Goal: Find specific page/section: Find specific page/section

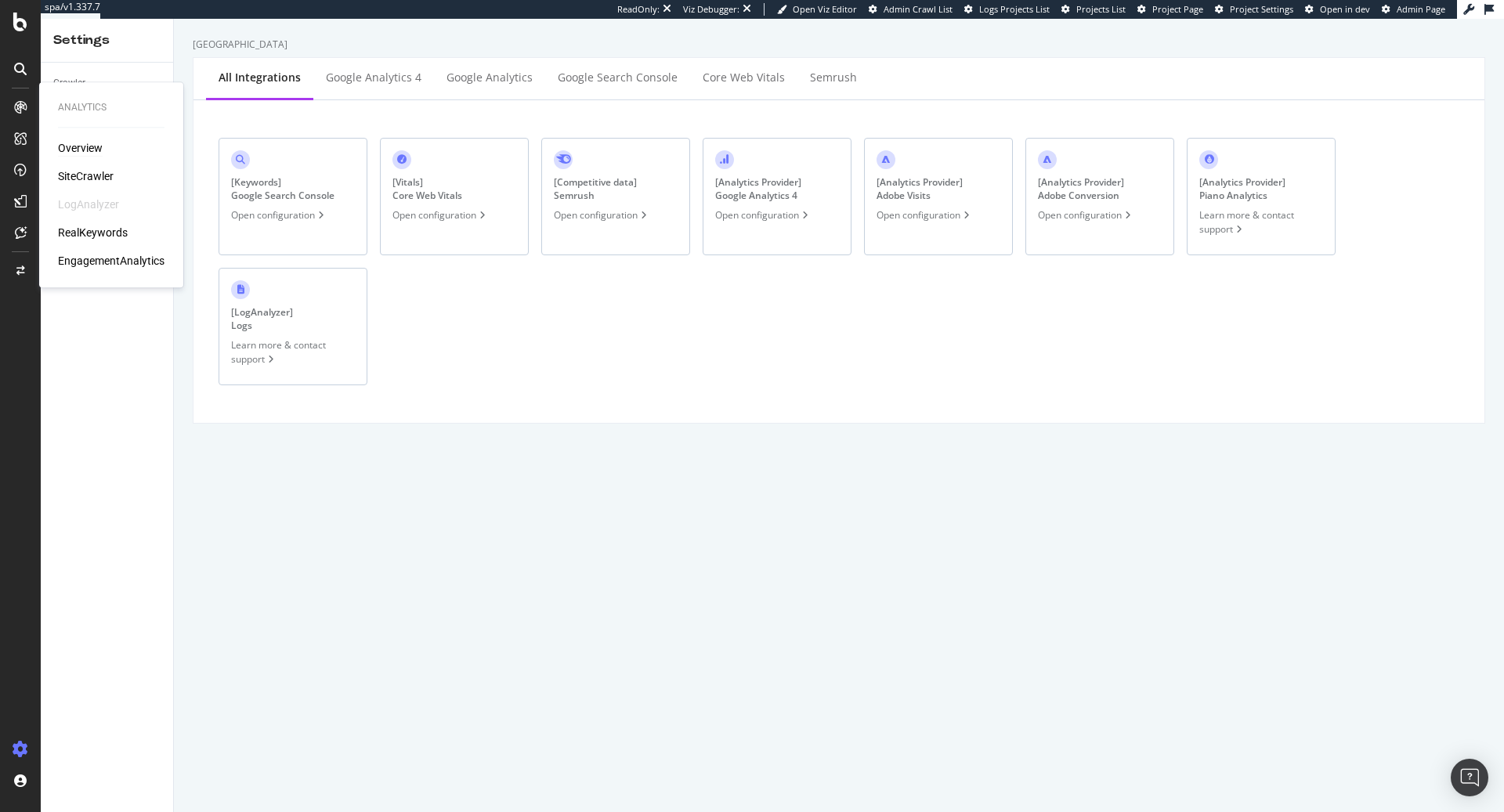
click at [93, 145] on div "Overview" at bounding box center [79, 148] width 44 height 16
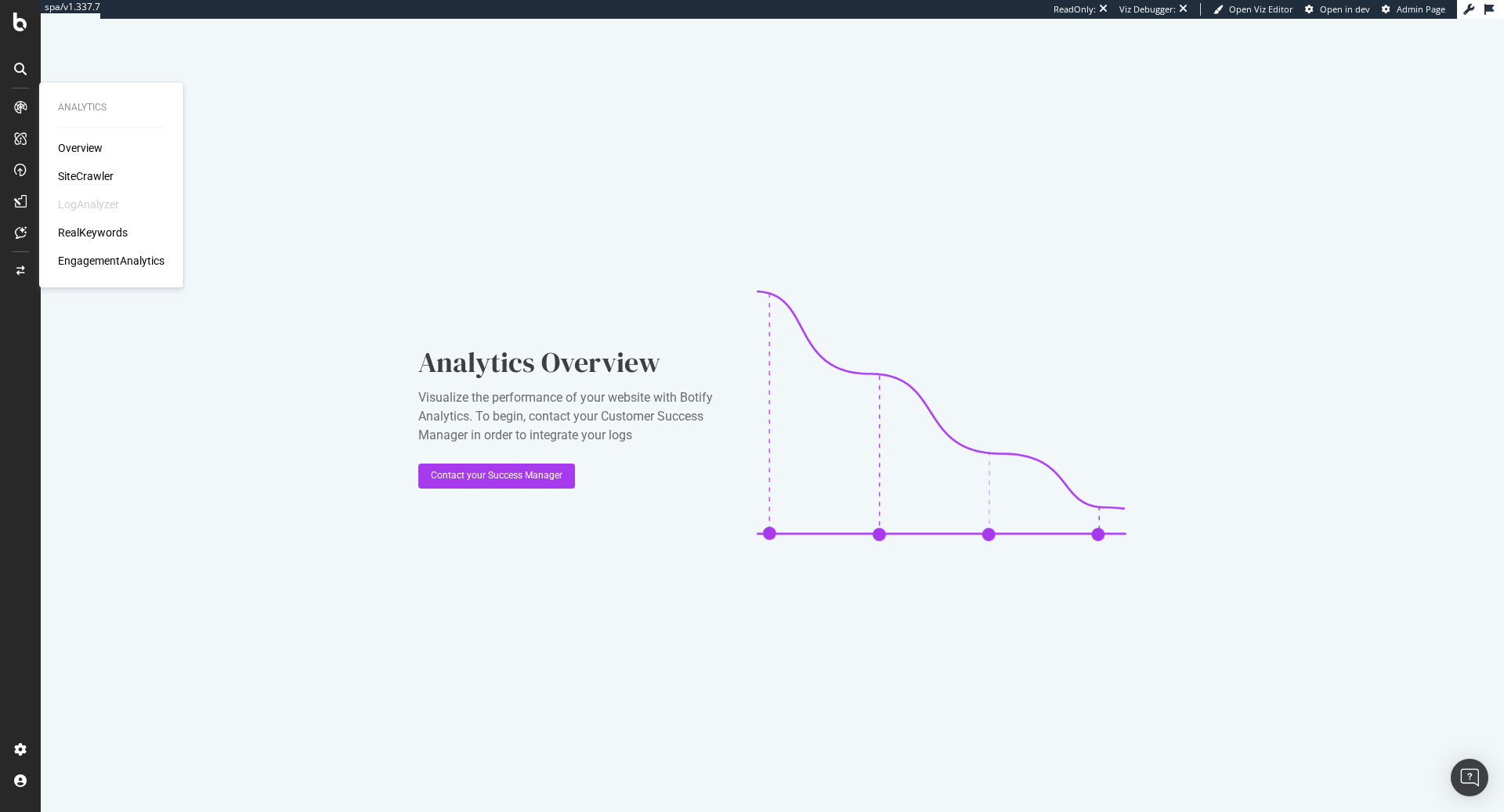
click at [98, 176] on div "SiteCrawler" at bounding box center [85, 176] width 56 height 16
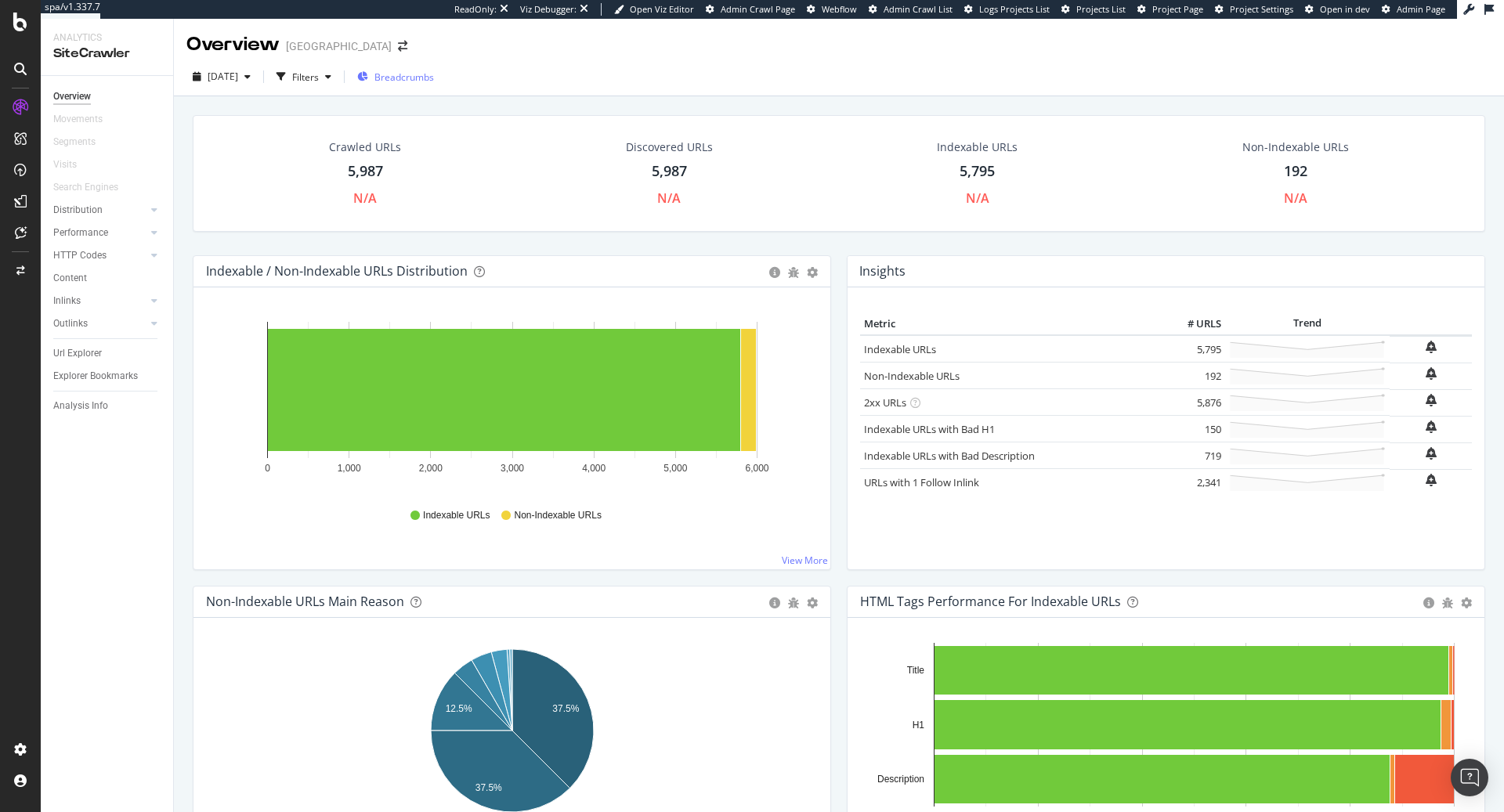
click at [434, 77] on span "Breadcrumbs" at bounding box center [404, 77] width 59 height 13
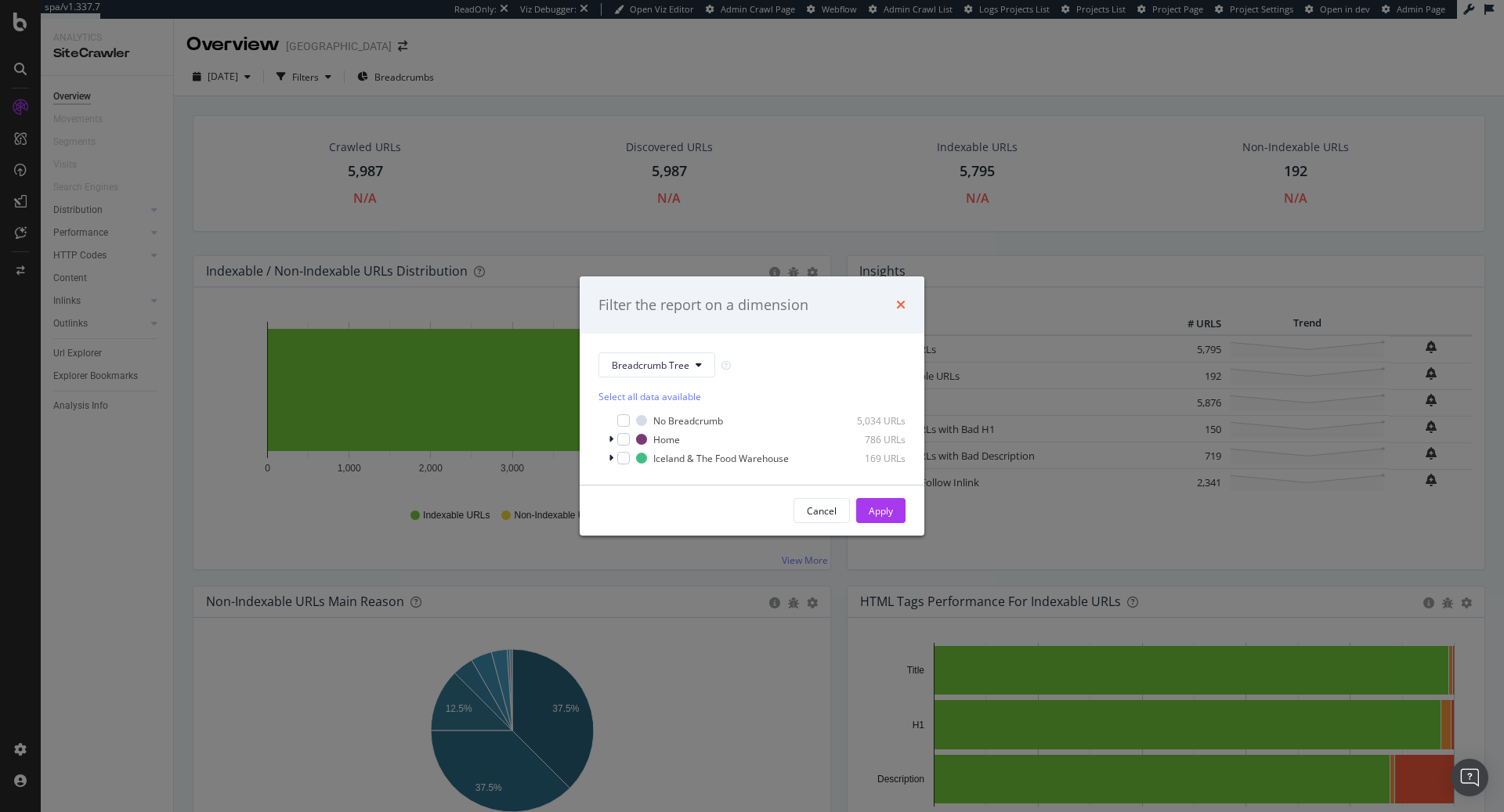
click at [904, 305] on icon "times" at bounding box center [901, 305] width 9 height 13
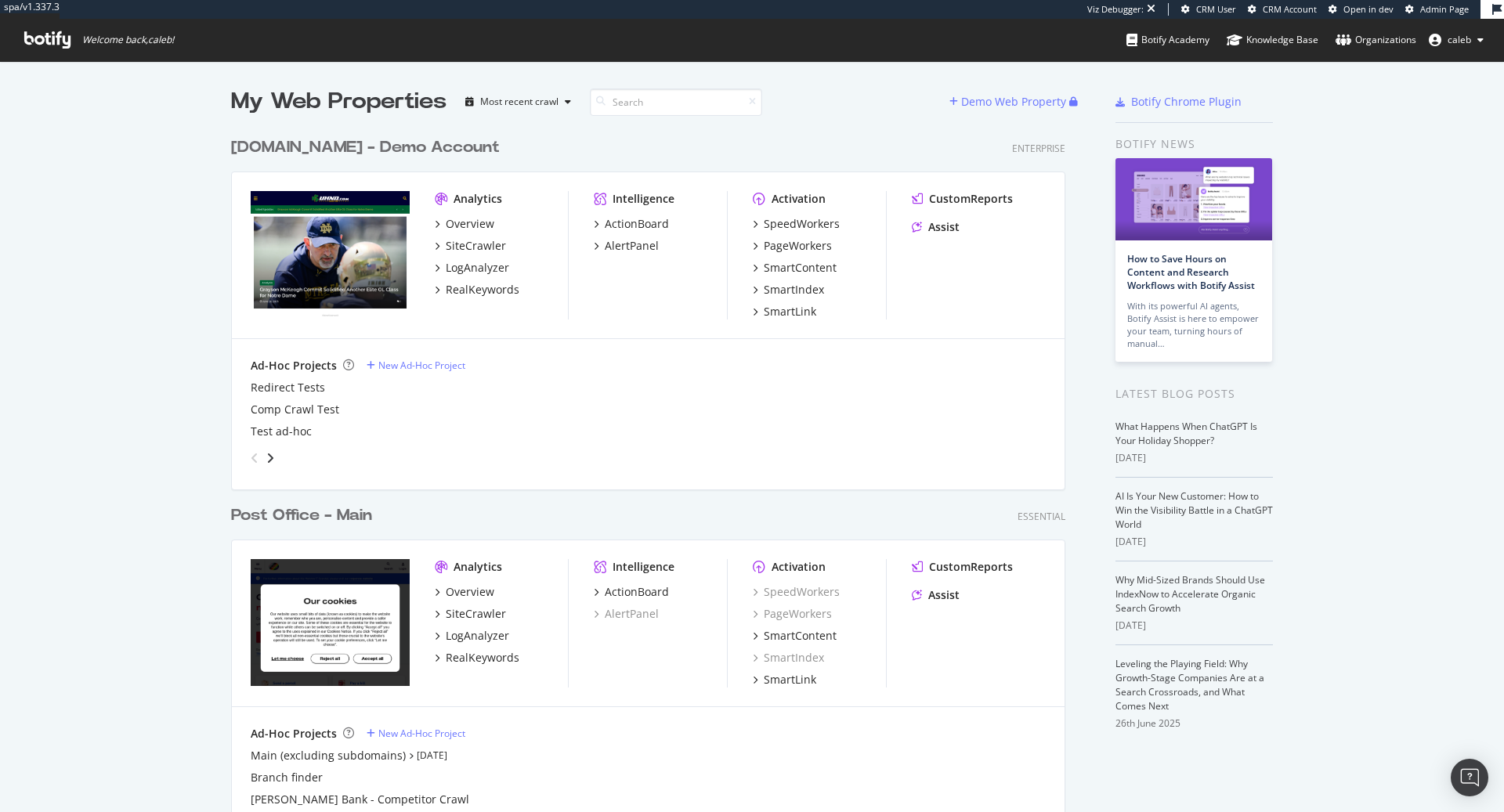
scroll to position [812, 1504]
